Goal: Transaction & Acquisition: Register for event/course

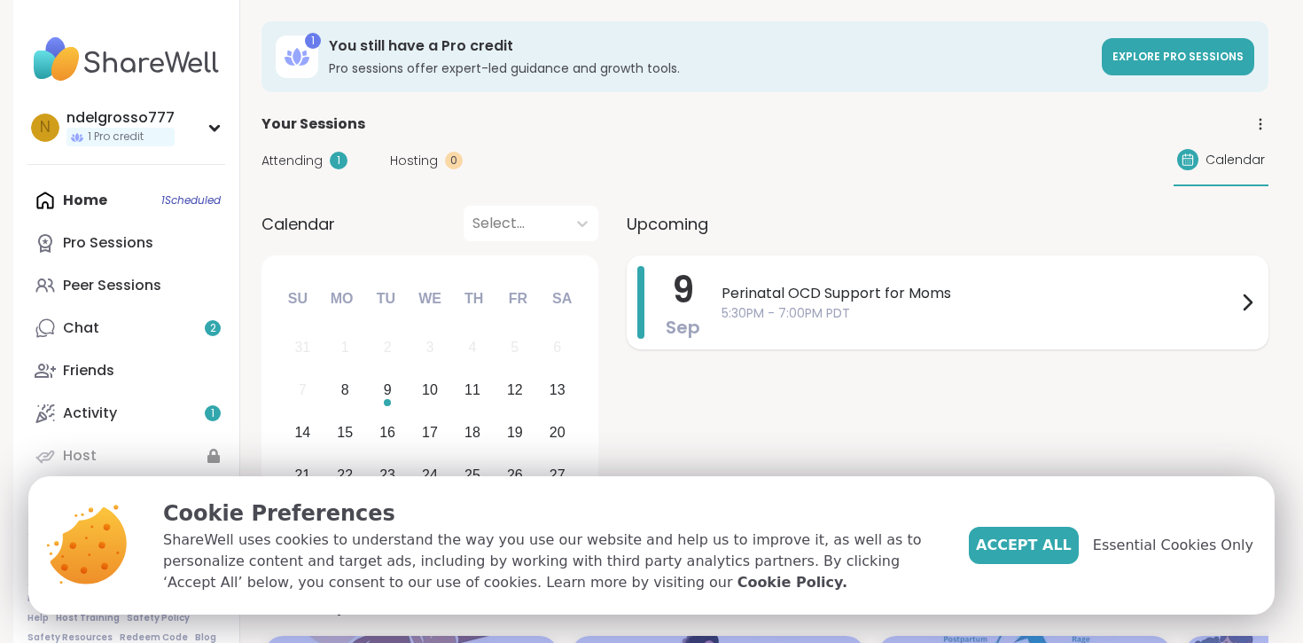
click at [761, 311] on span "5:30PM - 7:00PM PDT" at bounding box center [979, 313] width 515 height 19
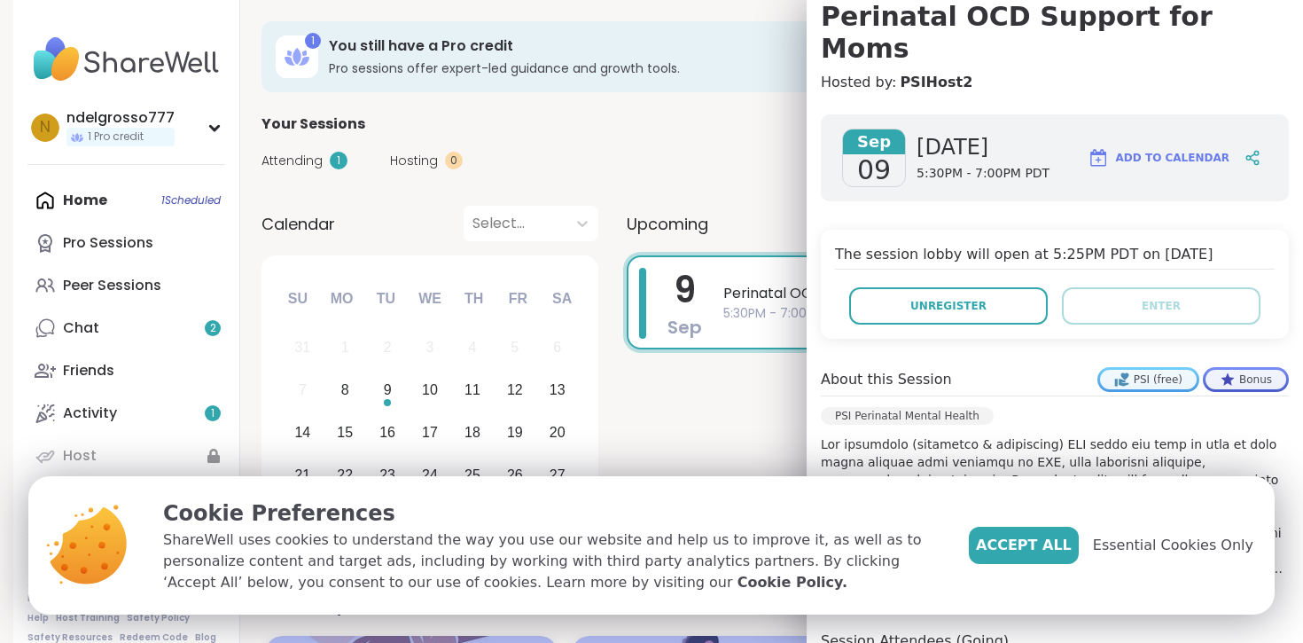
scroll to position [197, 0]
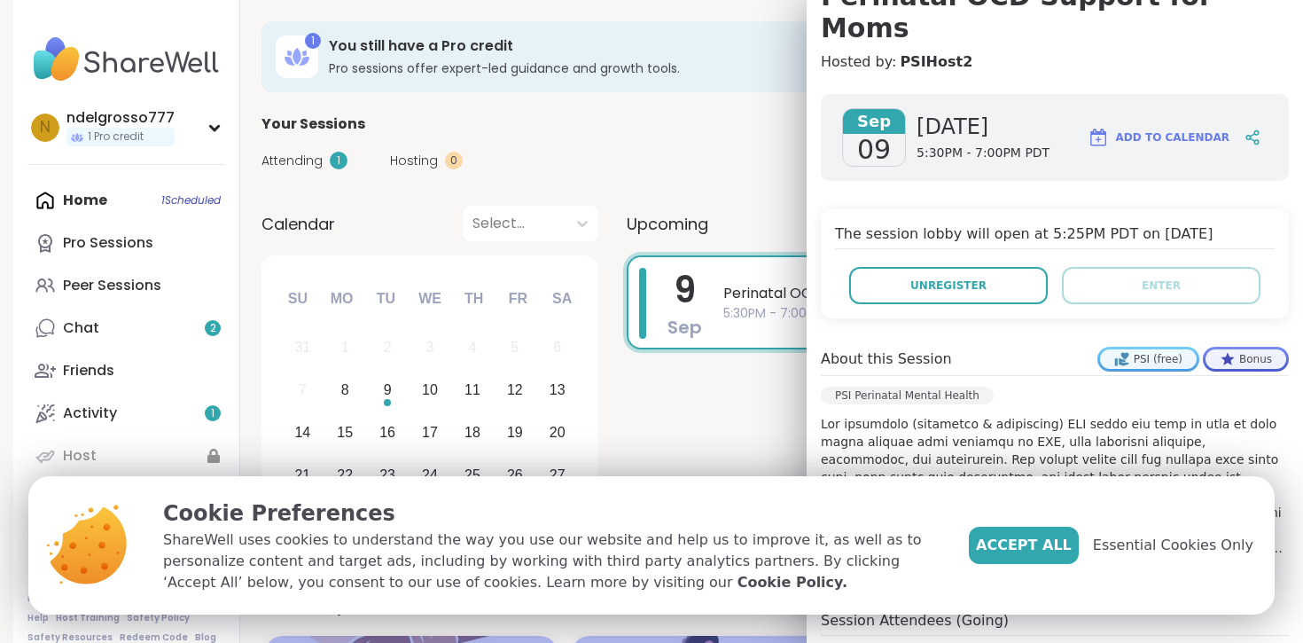
click at [1006, 135] on div "[DATE] [DATE] 5:30PM - 7:00PM PDT Add to Calendar" at bounding box center [1055, 137] width 468 height 87
click at [955, 144] on span "5:30PM - 7:00PM PDT" at bounding box center [983, 153] width 133 height 18
click at [888, 109] on span "Sep" at bounding box center [874, 121] width 62 height 25
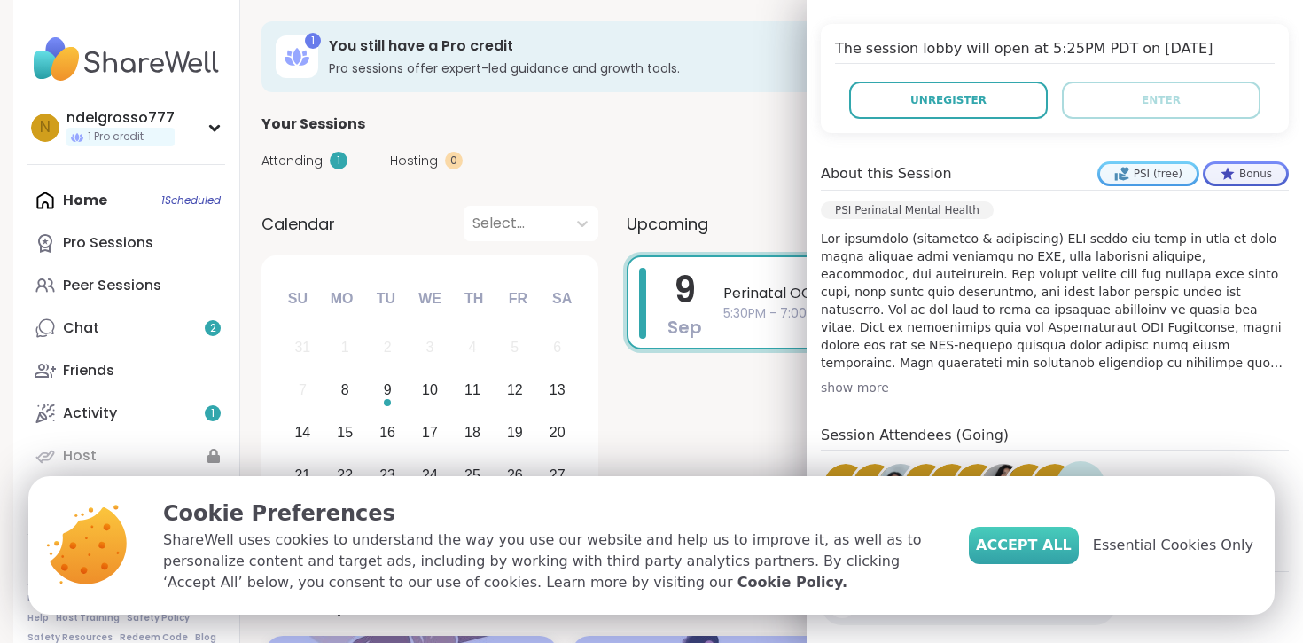
click at [1055, 542] on span "Accept All" at bounding box center [1024, 544] width 96 height 21
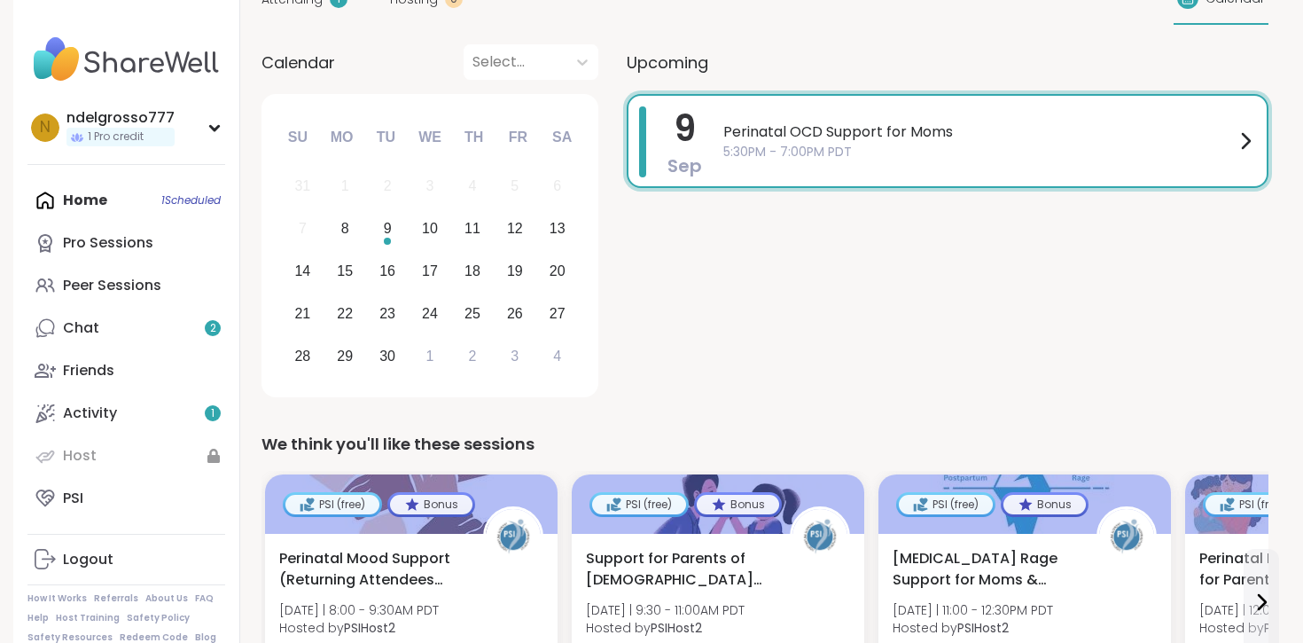
scroll to position [303, 0]
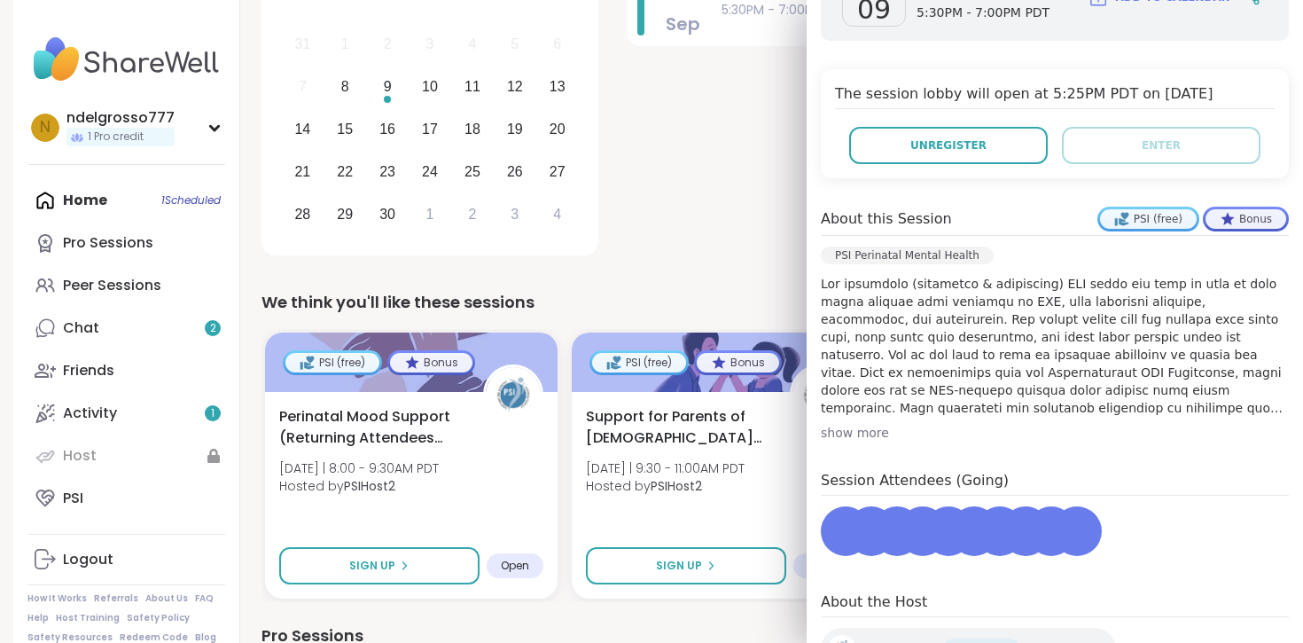
scroll to position [382, 0]
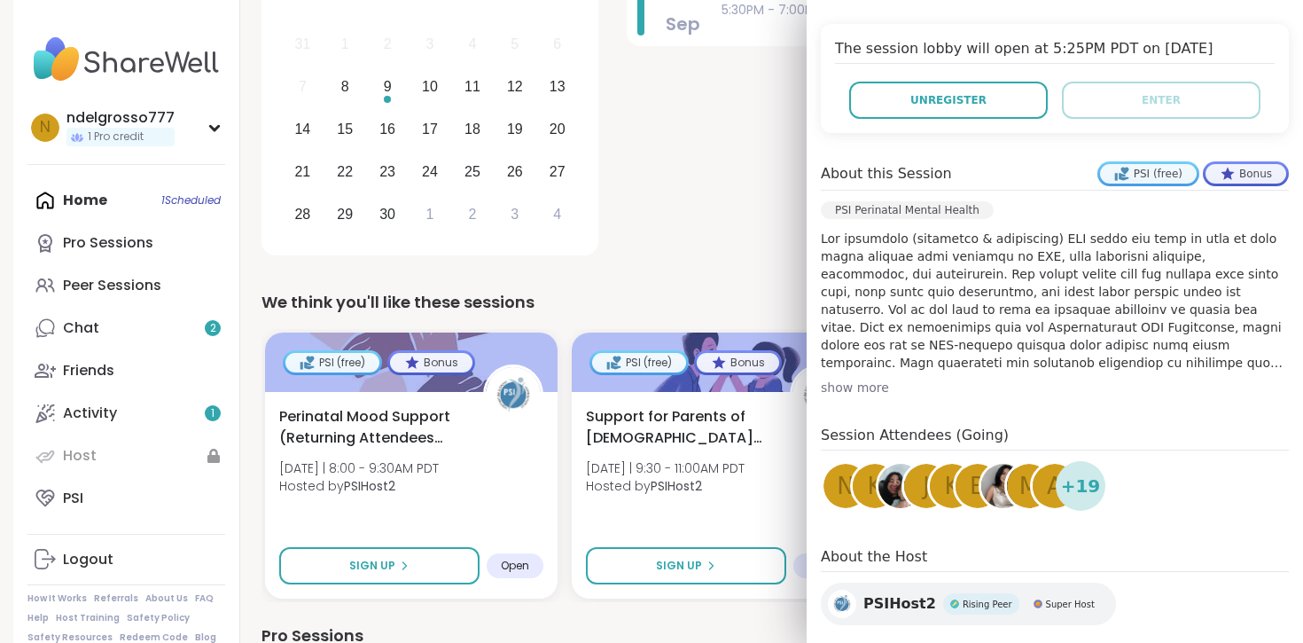
click at [1080, 472] on span "+ 19" at bounding box center [1081, 485] width 40 height 27
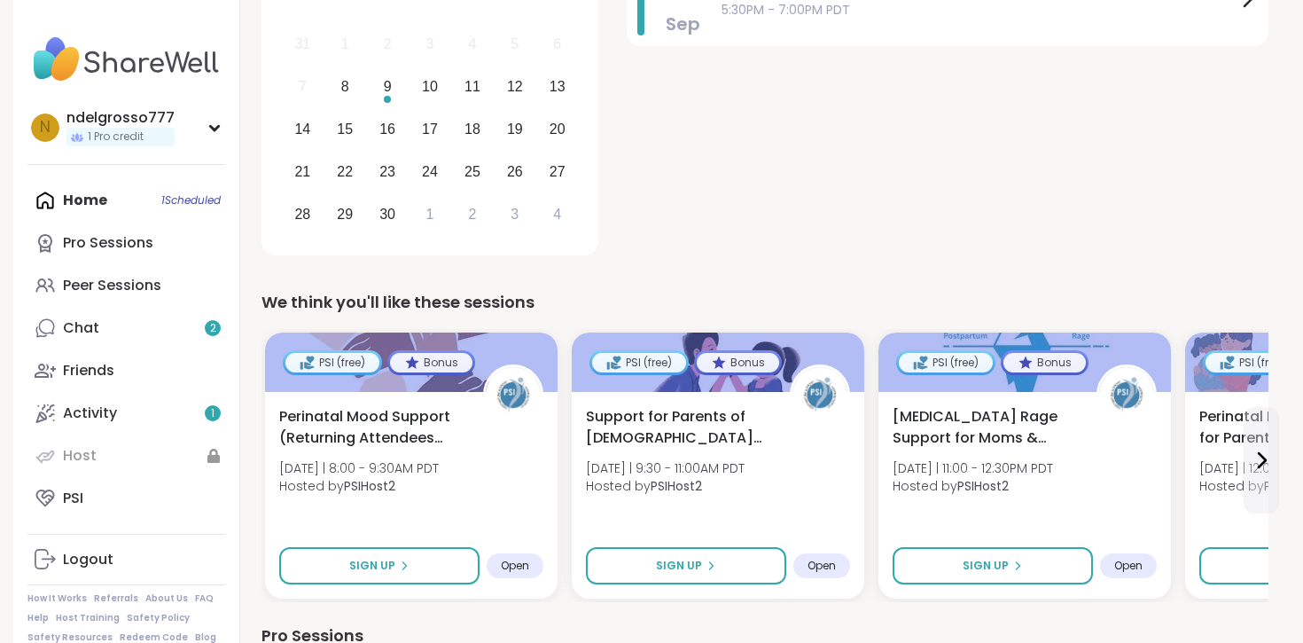
click at [191, 405] on link "Activity 1" at bounding box center [126, 413] width 198 height 43
